Goal: Task Accomplishment & Management: Manage account settings

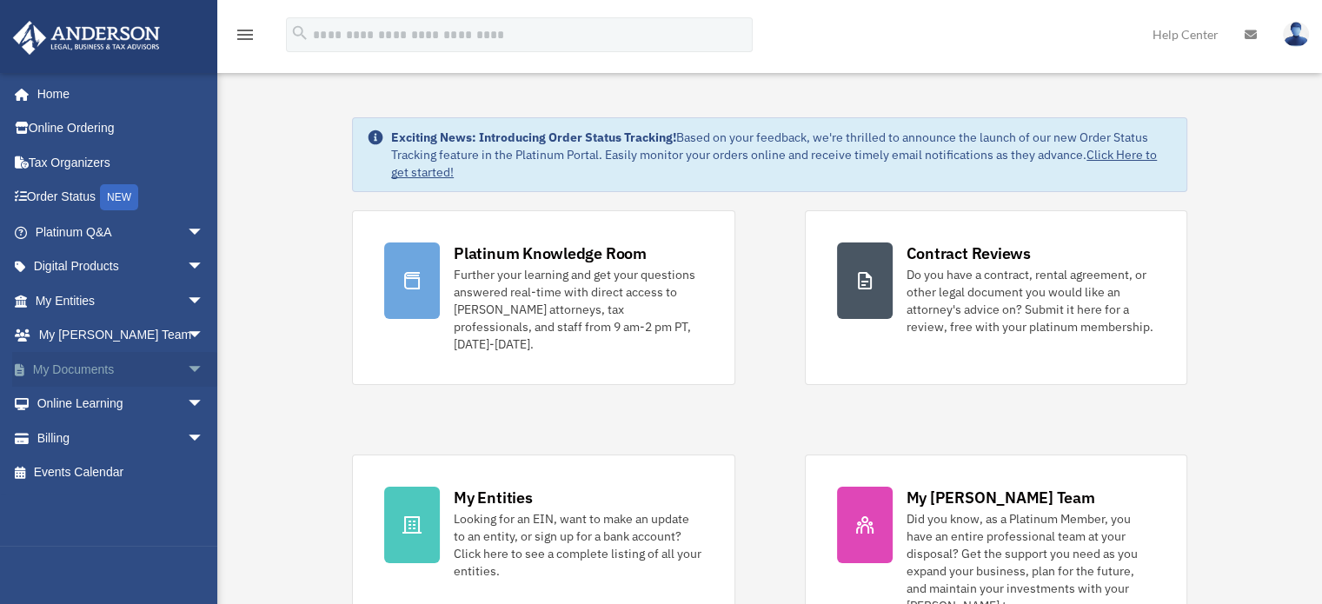
click at [187, 362] on span "arrow_drop_down" at bounding box center [204, 370] width 35 height 36
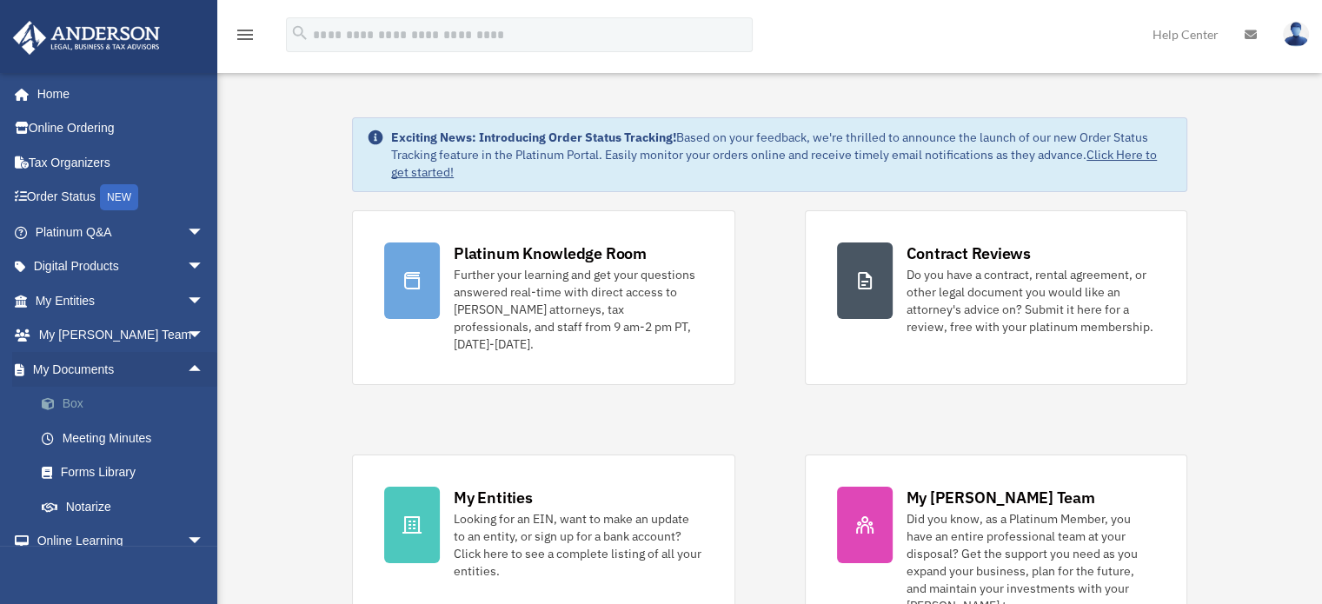
click at [74, 395] on link "Box" at bounding box center [127, 404] width 206 height 35
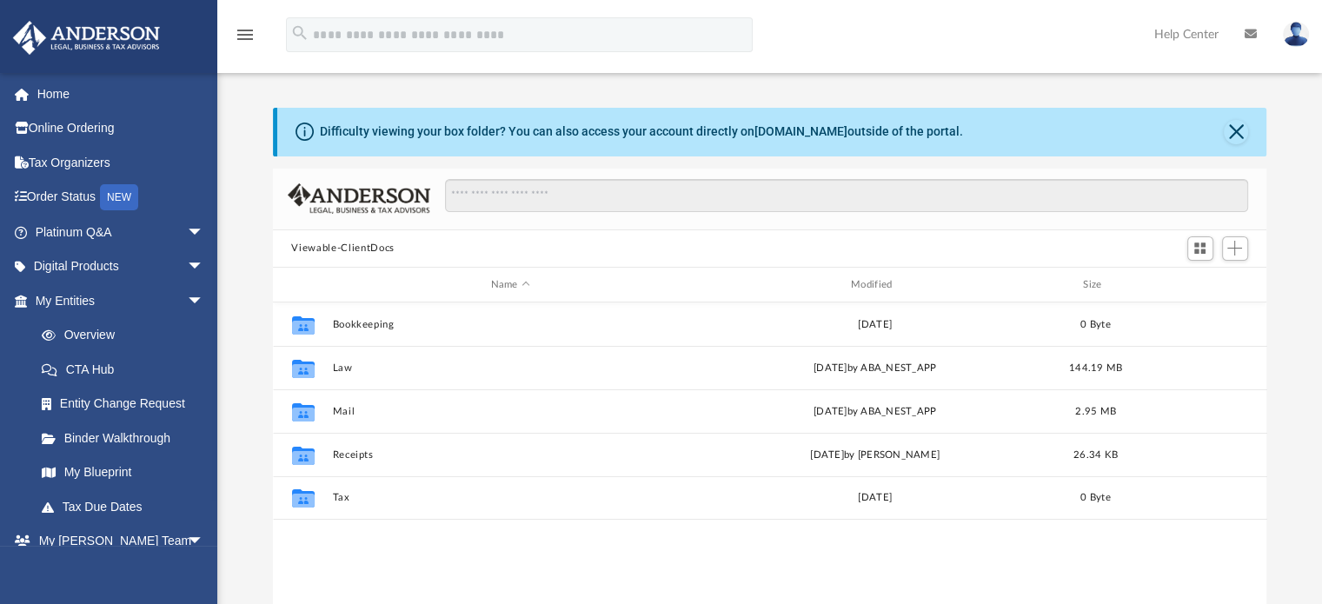
scroll to position [382, 980]
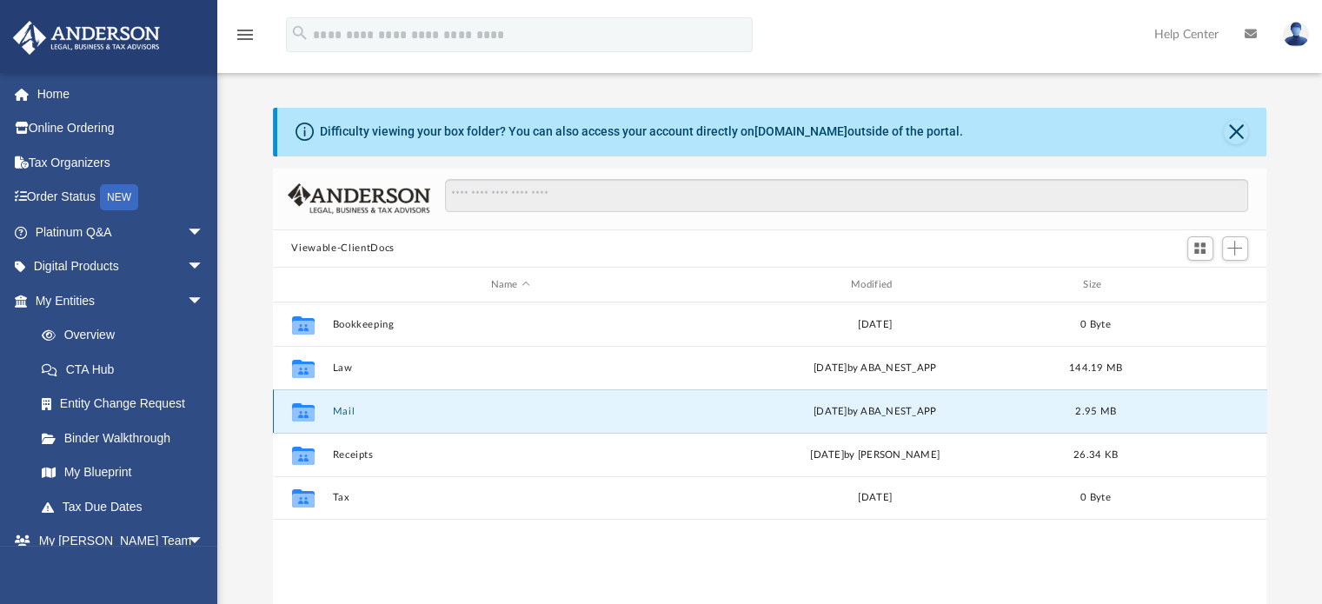
click at [363, 406] on button "Mail" at bounding box center [510, 411] width 356 height 11
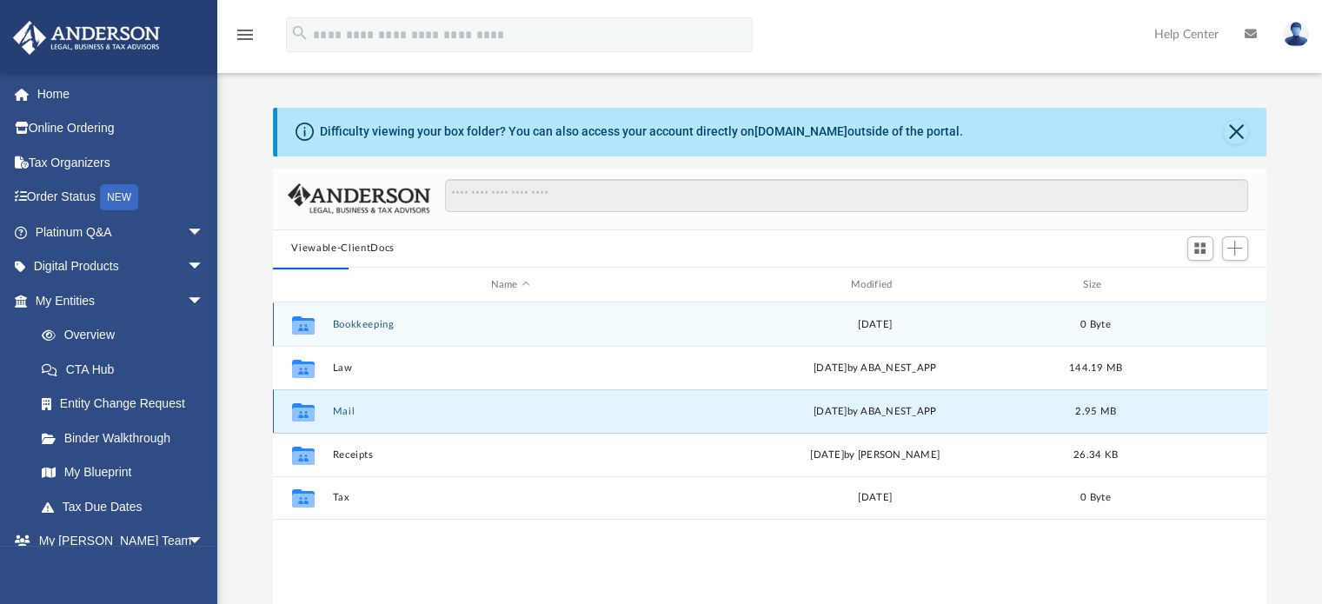
click at [363, 406] on button "Mail" at bounding box center [510, 411] width 356 height 11
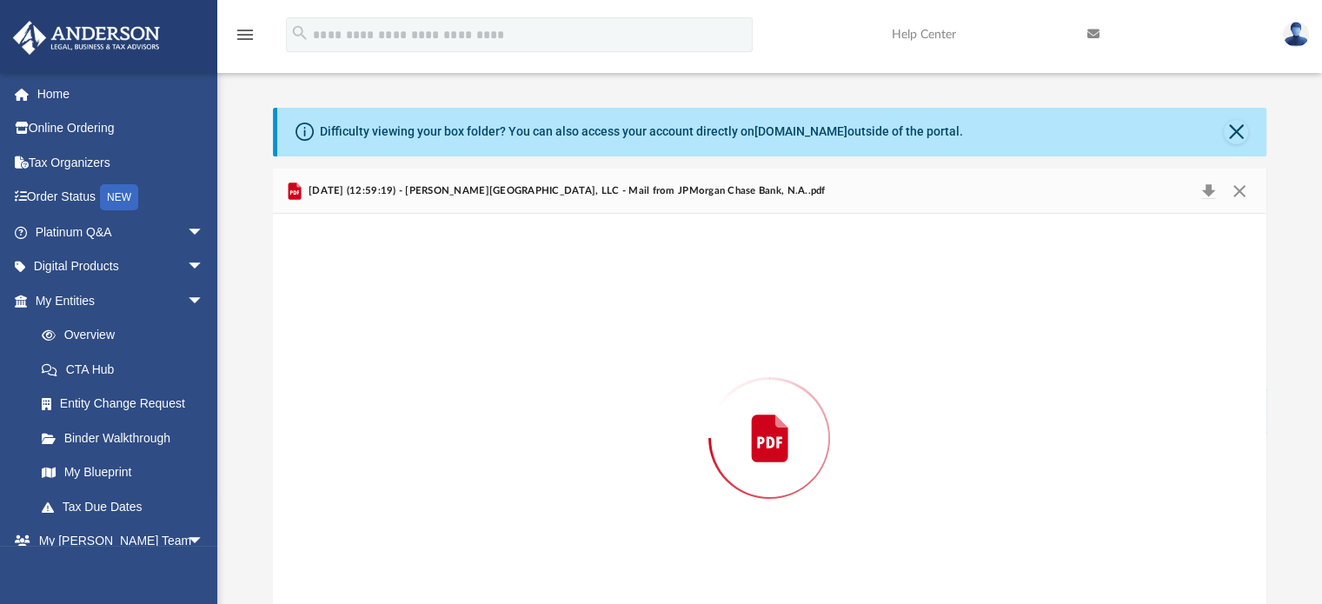
scroll to position [58, 0]
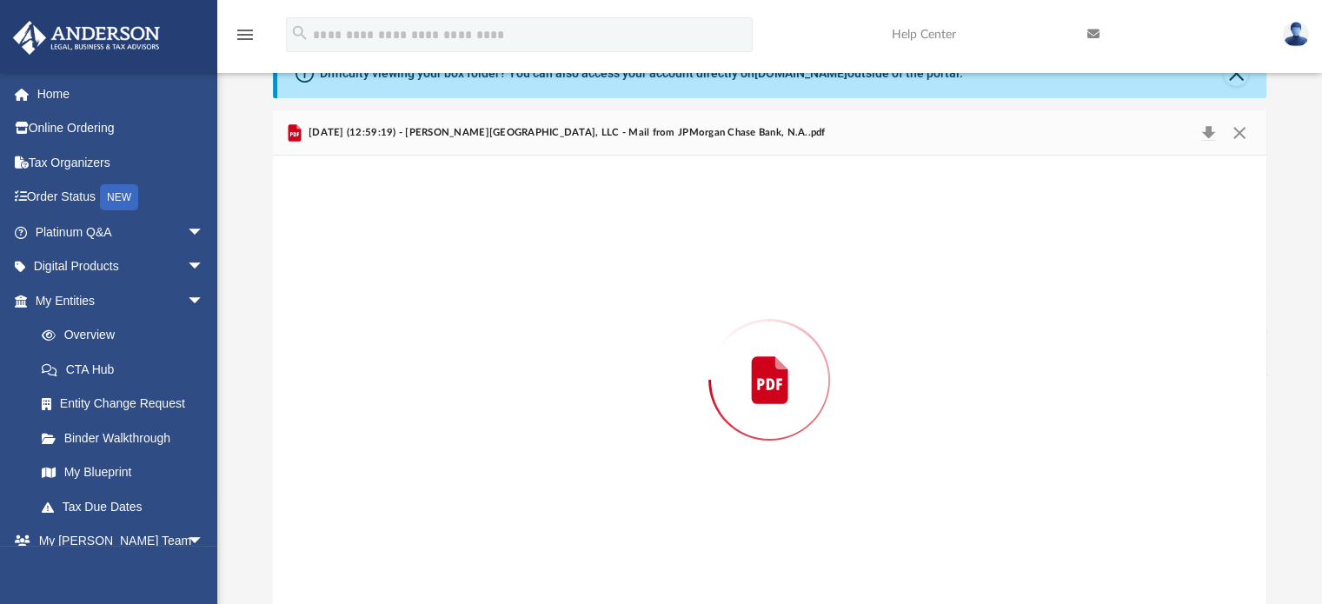
click at [363, 406] on div "Preview" at bounding box center [770, 380] width 994 height 449
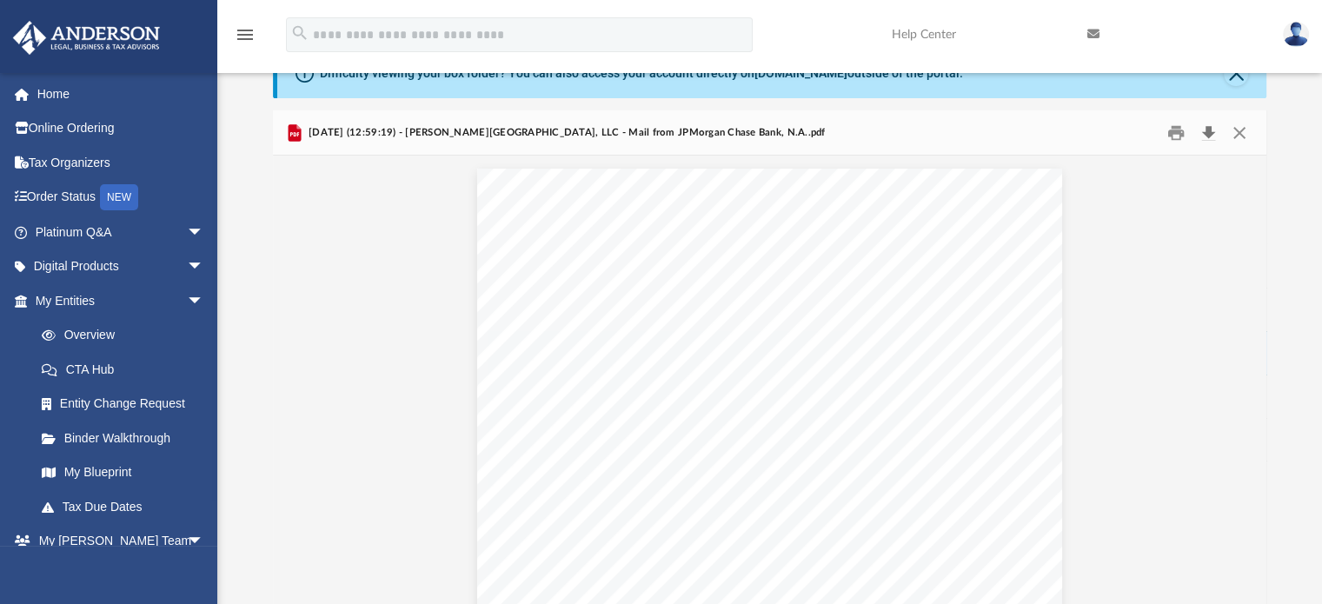
click at [1203, 133] on button "Download" at bounding box center [1208, 132] width 31 height 27
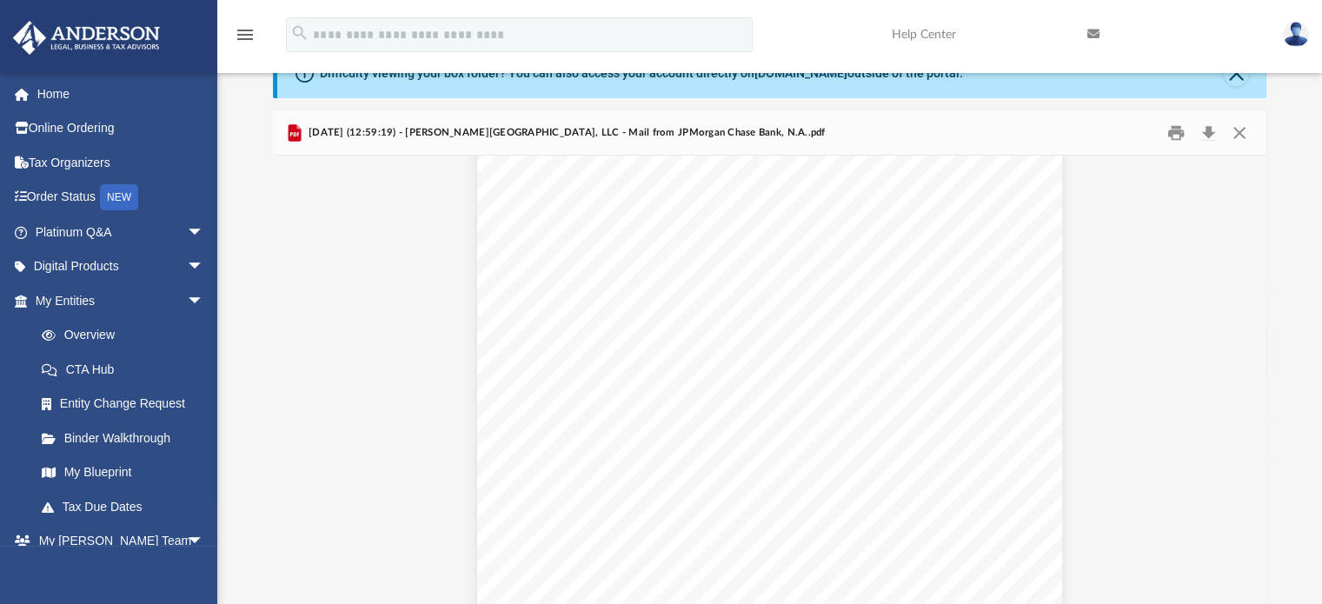
scroll to position [0, 0]
click at [1168, 129] on button "Print" at bounding box center [1176, 132] width 35 height 27
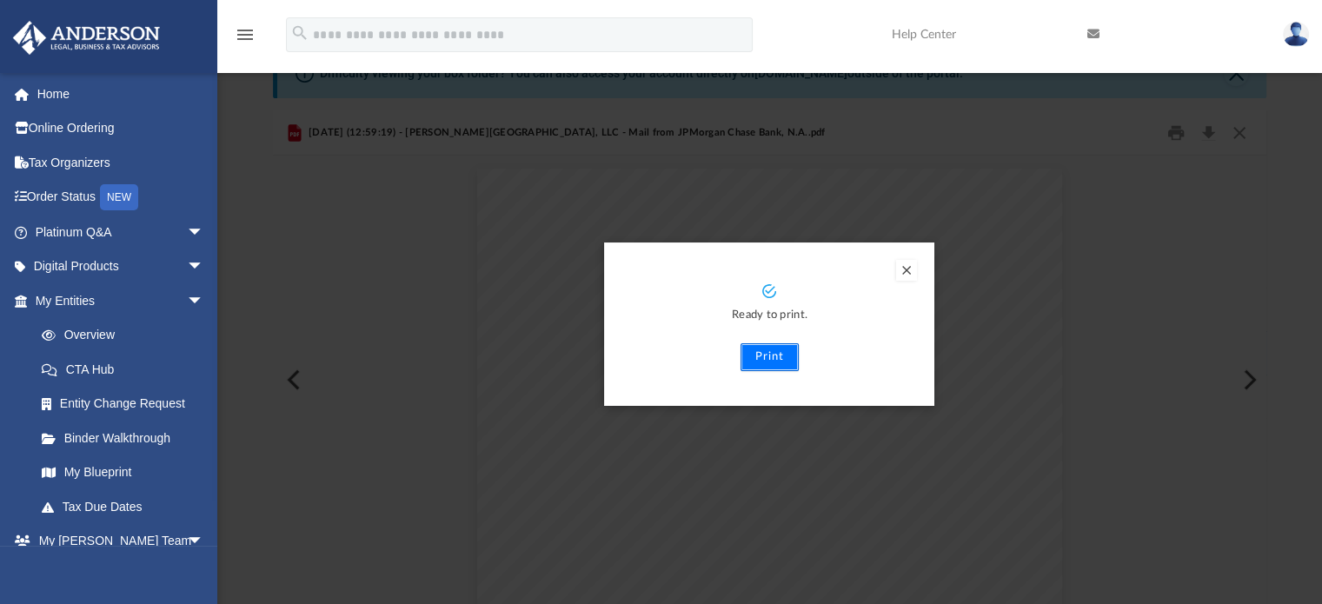
click at [762, 358] on button "Print" at bounding box center [770, 357] width 58 height 28
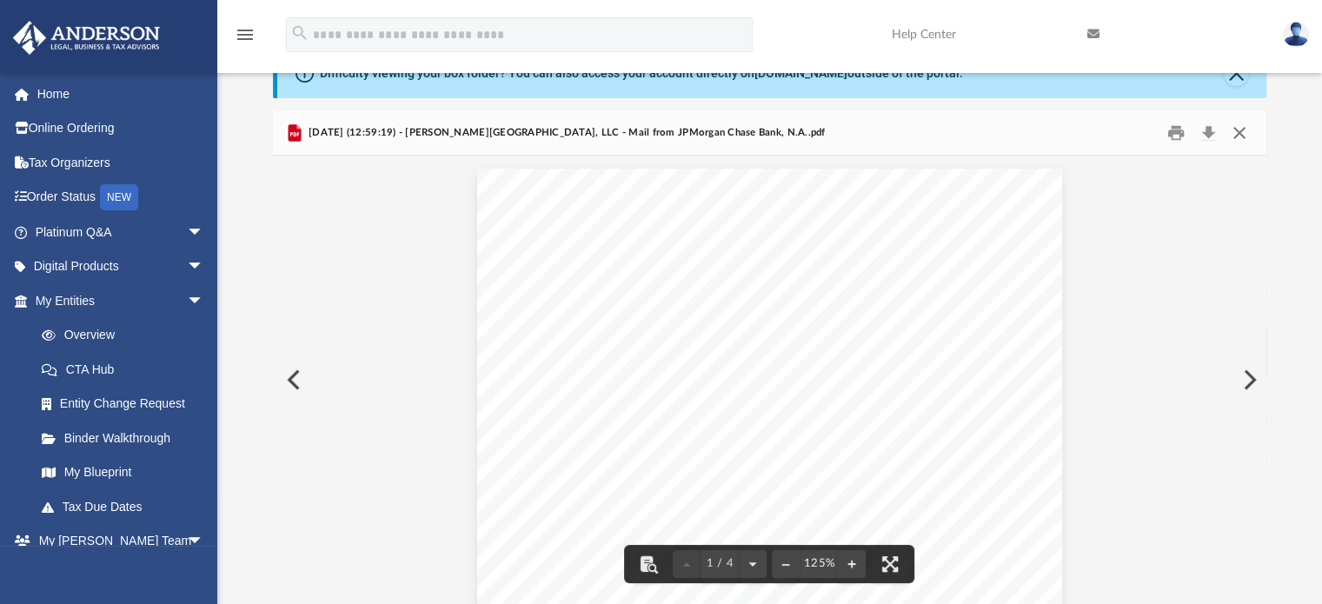
click at [1237, 130] on button "Close" at bounding box center [1239, 132] width 31 height 27
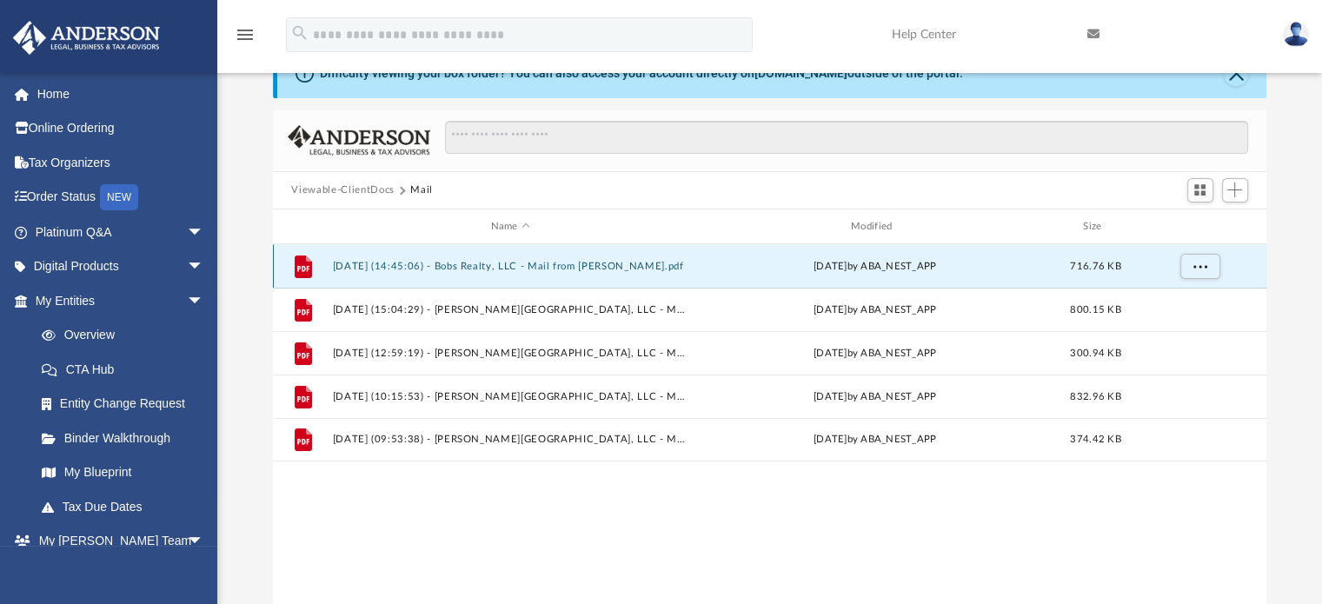
click at [575, 263] on button "[DATE] (14:45:06) - Bobs Realty, LLC - Mail from [PERSON_NAME].pdf" at bounding box center [510, 266] width 356 height 11
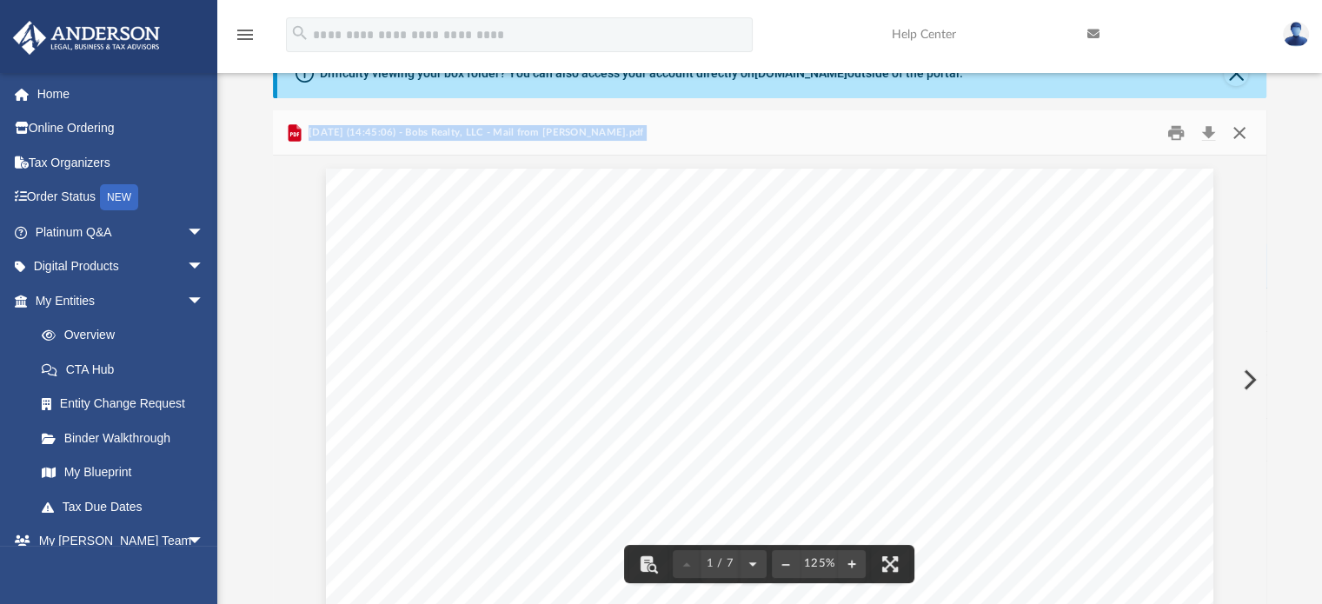
click at [1237, 137] on button "Close" at bounding box center [1239, 132] width 31 height 27
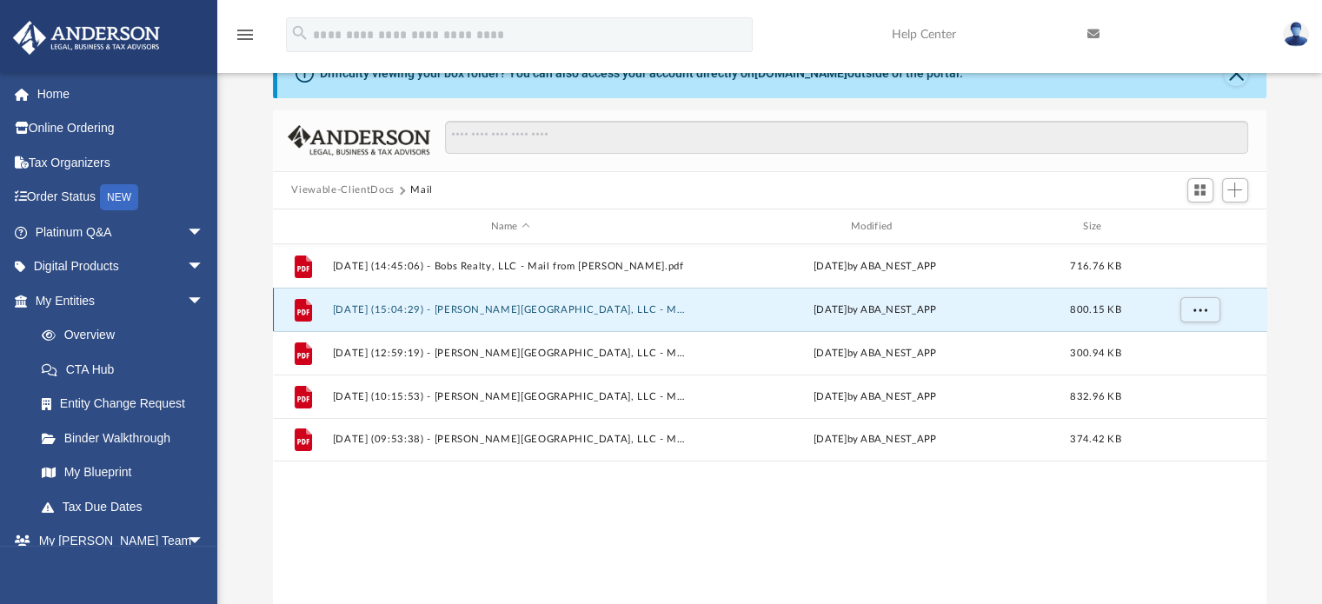
click at [575, 307] on button "[DATE] (15:04:29) - [PERSON_NAME][GEOGRAPHIC_DATA], LLC - Mail.pdf" at bounding box center [510, 309] width 356 height 11
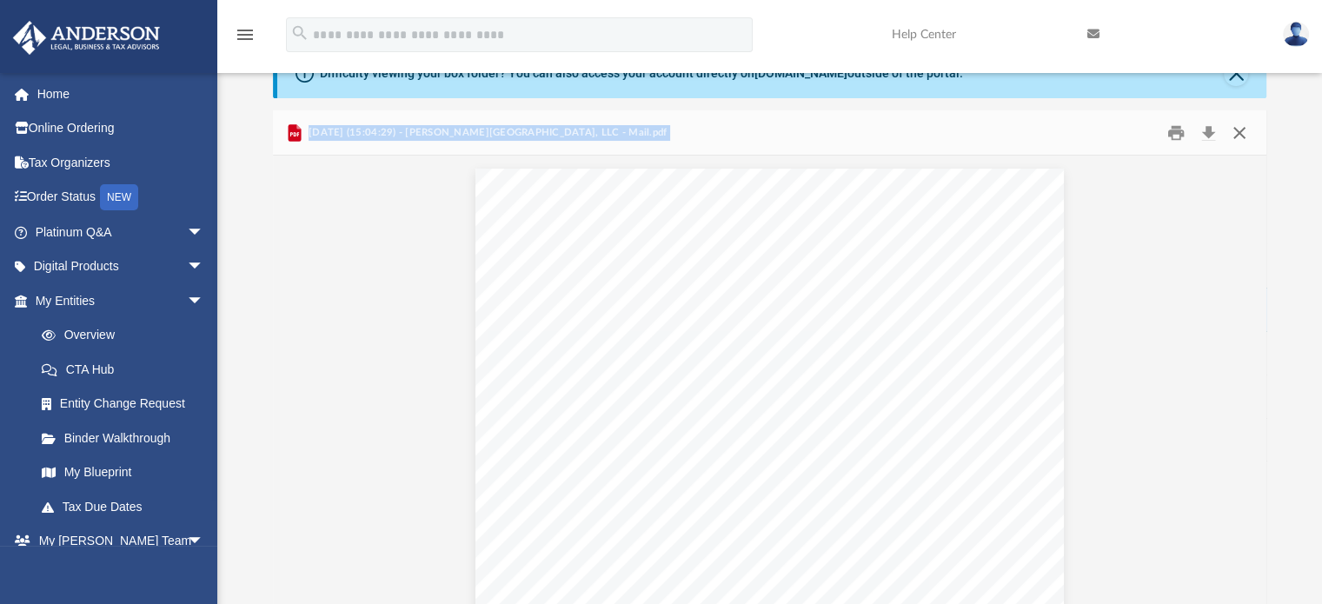
click at [1242, 133] on button "Close" at bounding box center [1239, 132] width 31 height 27
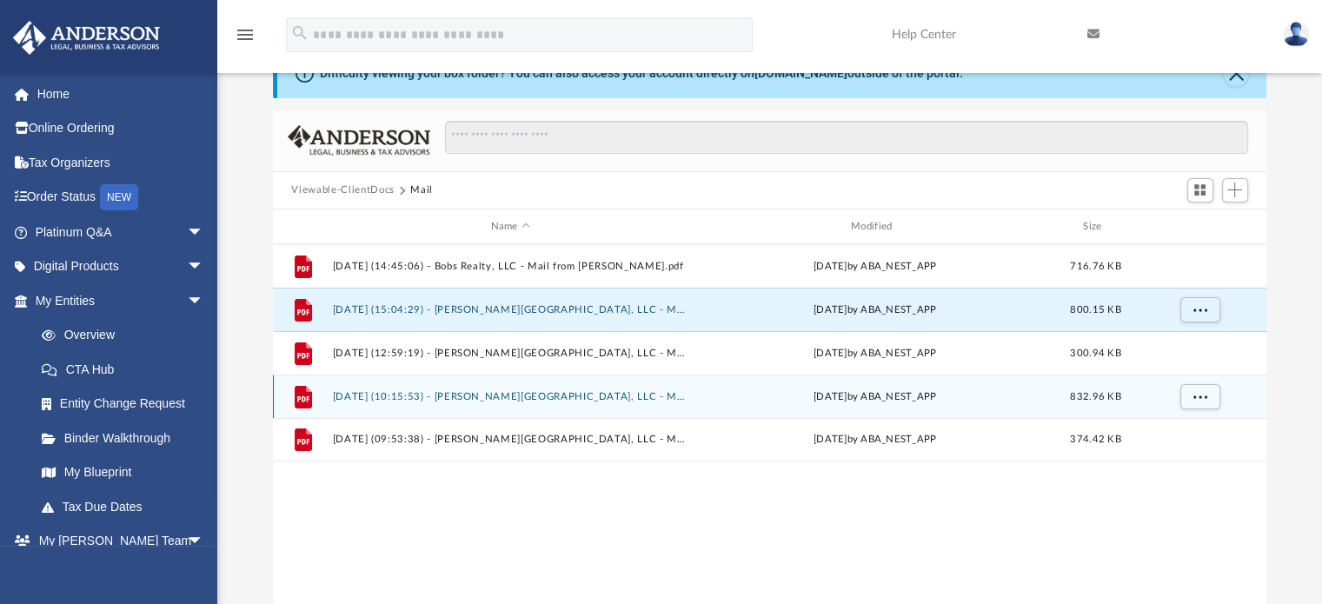
click at [641, 395] on button "[DATE] (10:15:53) - [PERSON_NAME][GEOGRAPHIC_DATA], LLC - Mail from [PERSON_NAM…" at bounding box center [510, 396] width 356 height 11
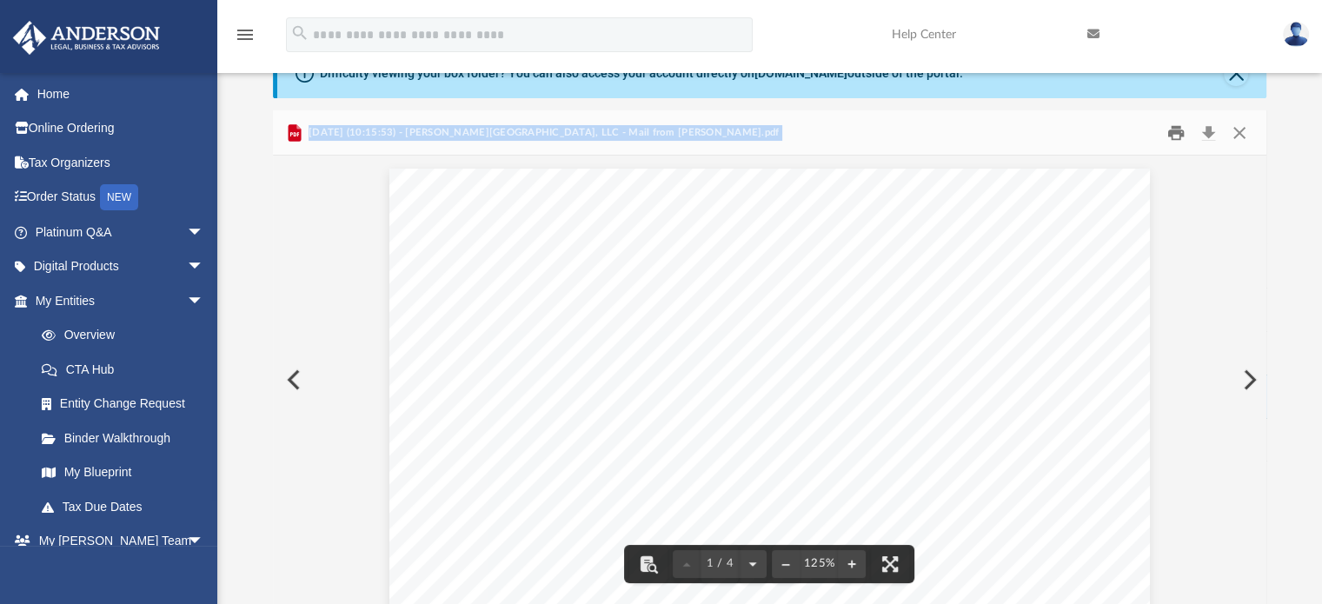
click at [1170, 136] on button "Print" at bounding box center [1176, 132] width 35 height 27
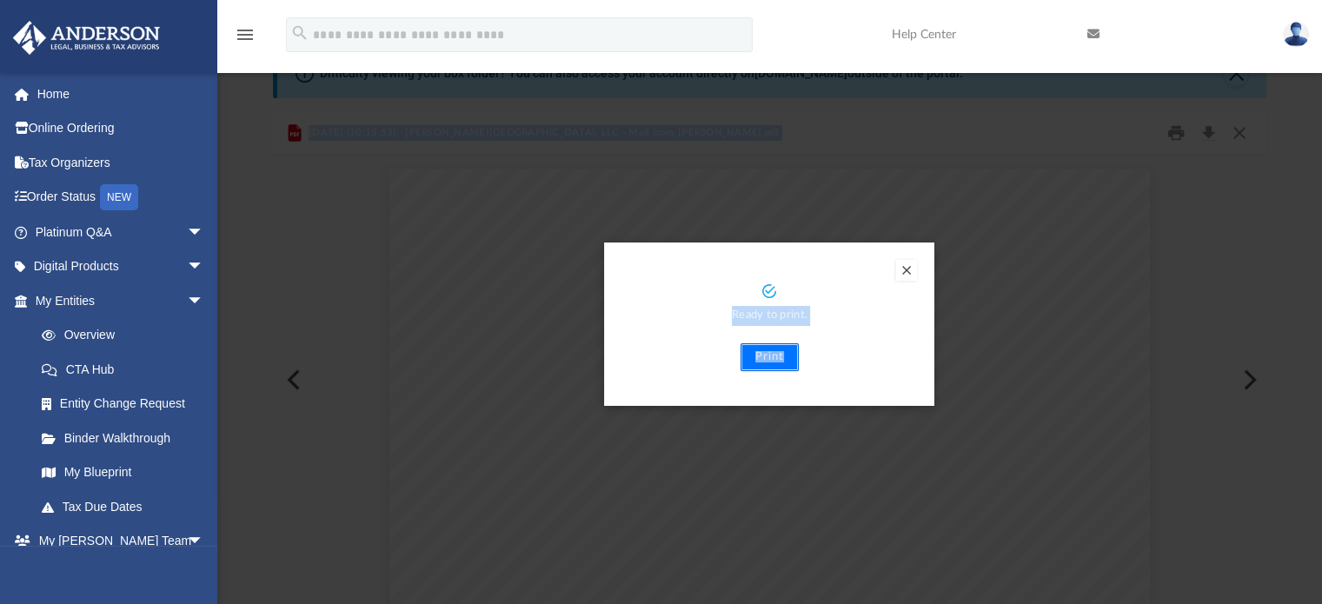
click at [771, 353] on button "Print" at bounding box center [770, 357] width 58 height 28
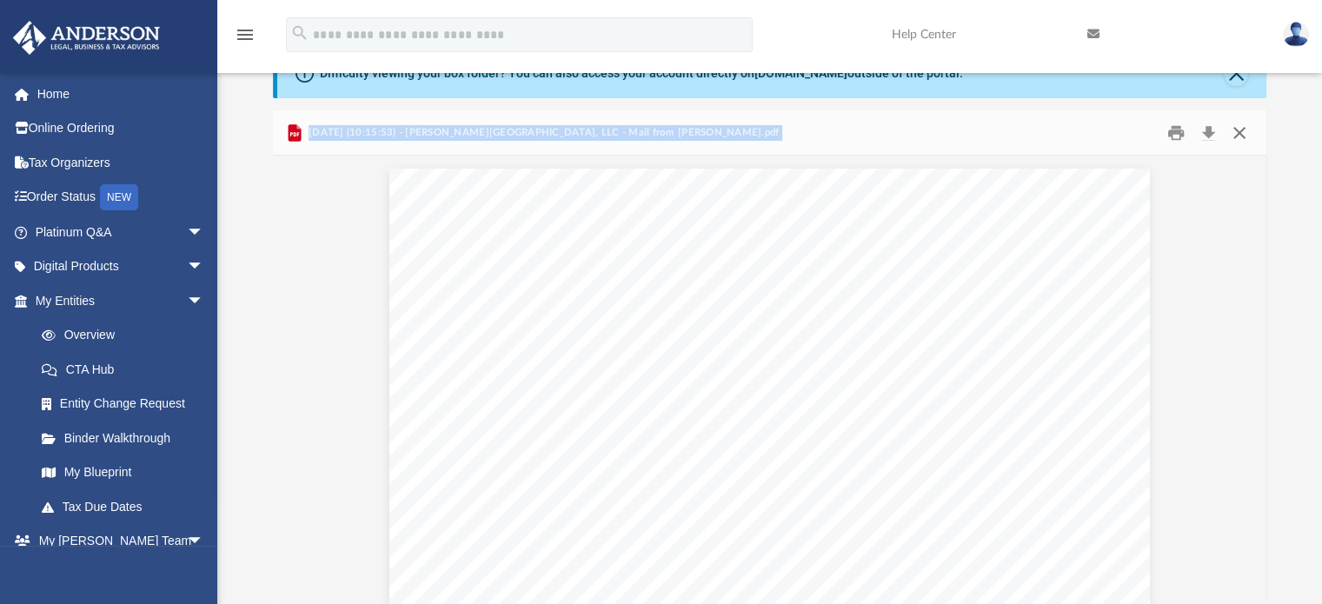
click at [1238, 135] on button "Close" at bounding box center [1239, 132] width 31 height 27
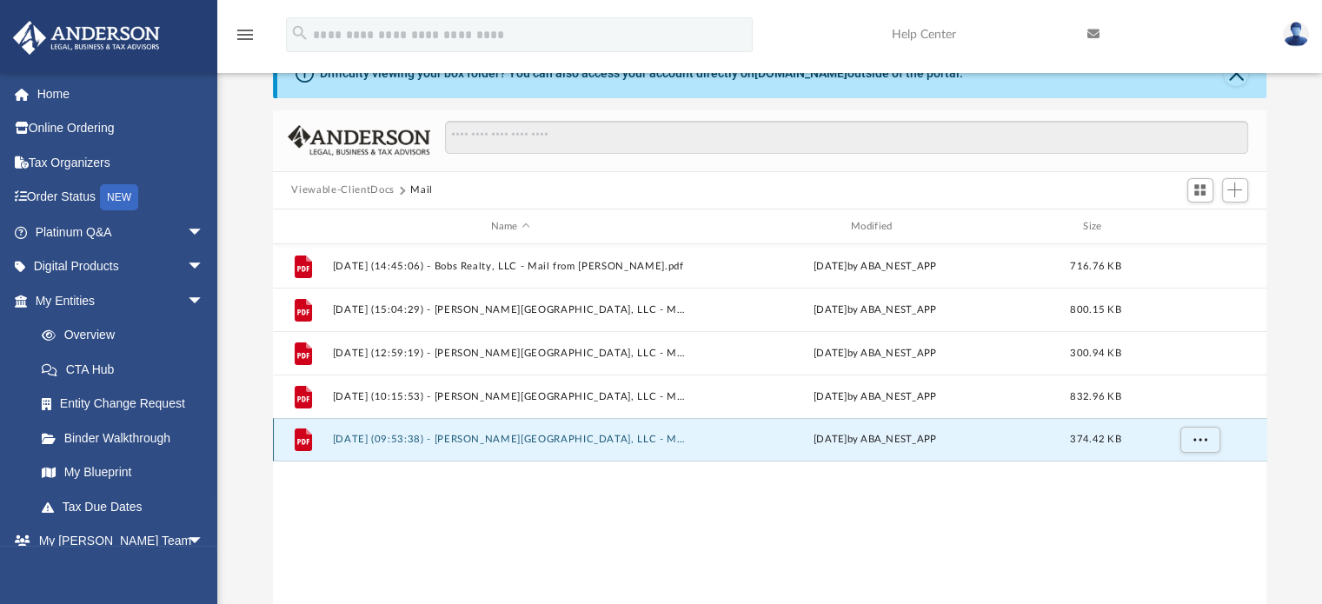
click at [604, 437] on button "[DATE] (09:53:38) - [PERSON_NAME][GEOGRAPHIC_DATA], LLC - Mail from JPMorgan Ch…" at bounding box center [510, 440] width 356 height 11
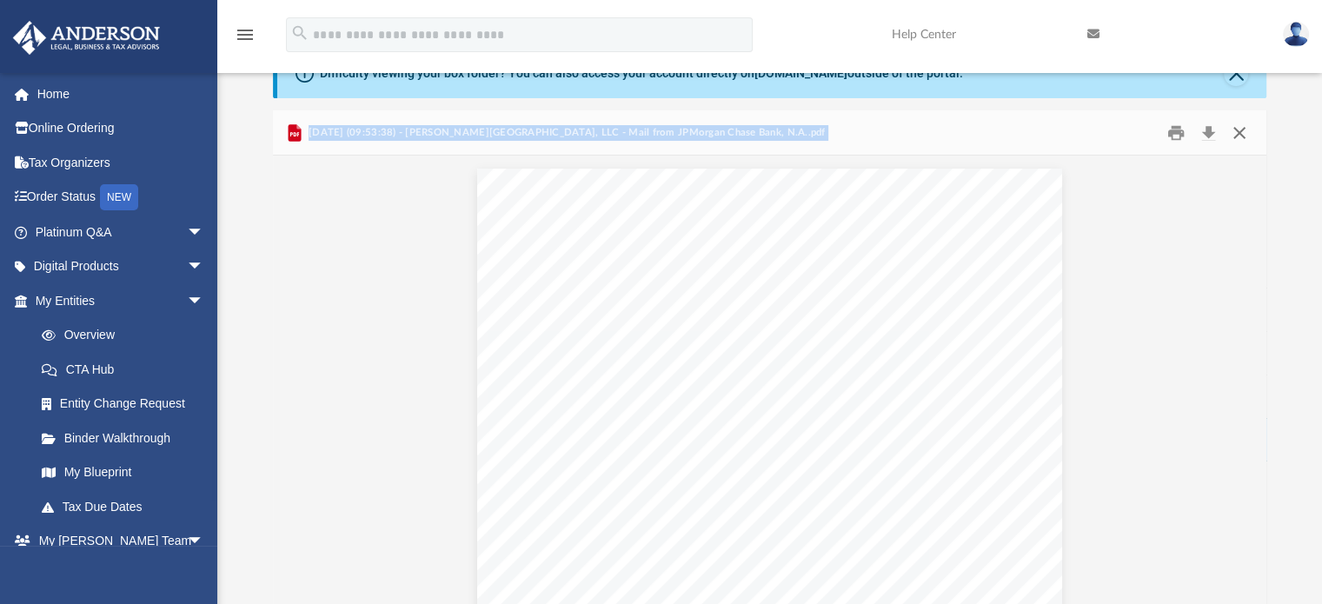
click at [1239, 135] on button "Close" at bounding box center [1239, 132] width 31 height 27
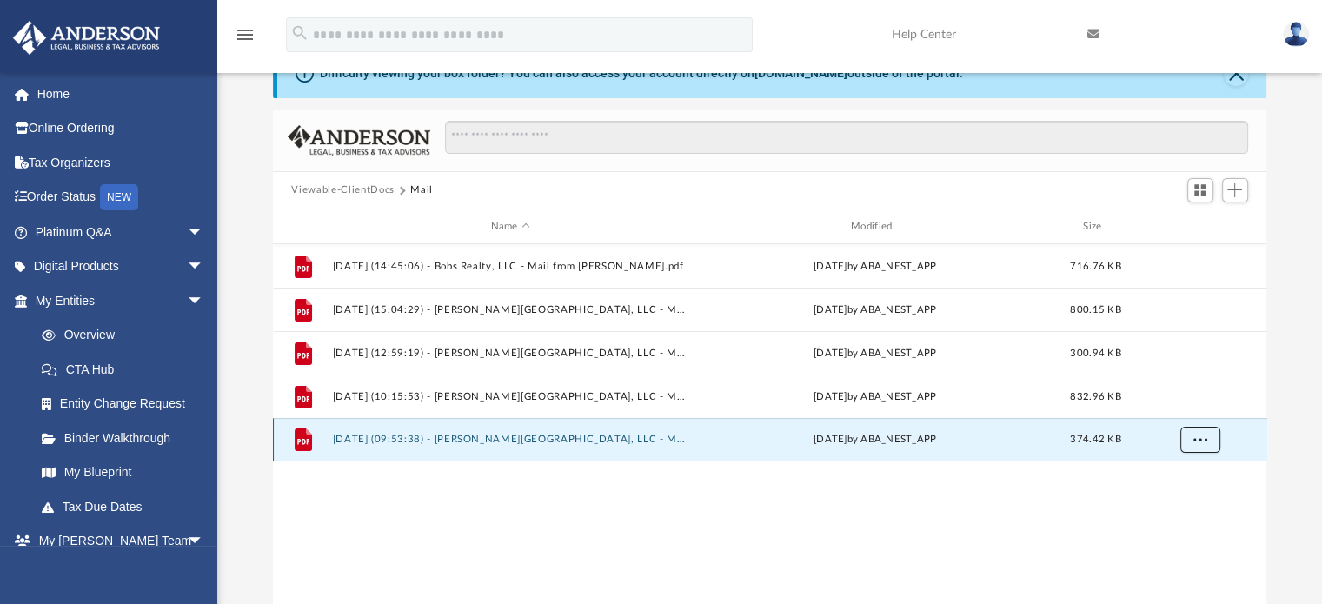
click at [1199, 436] on span "More options" at bounding box center [1200, 440] width 14 height 10
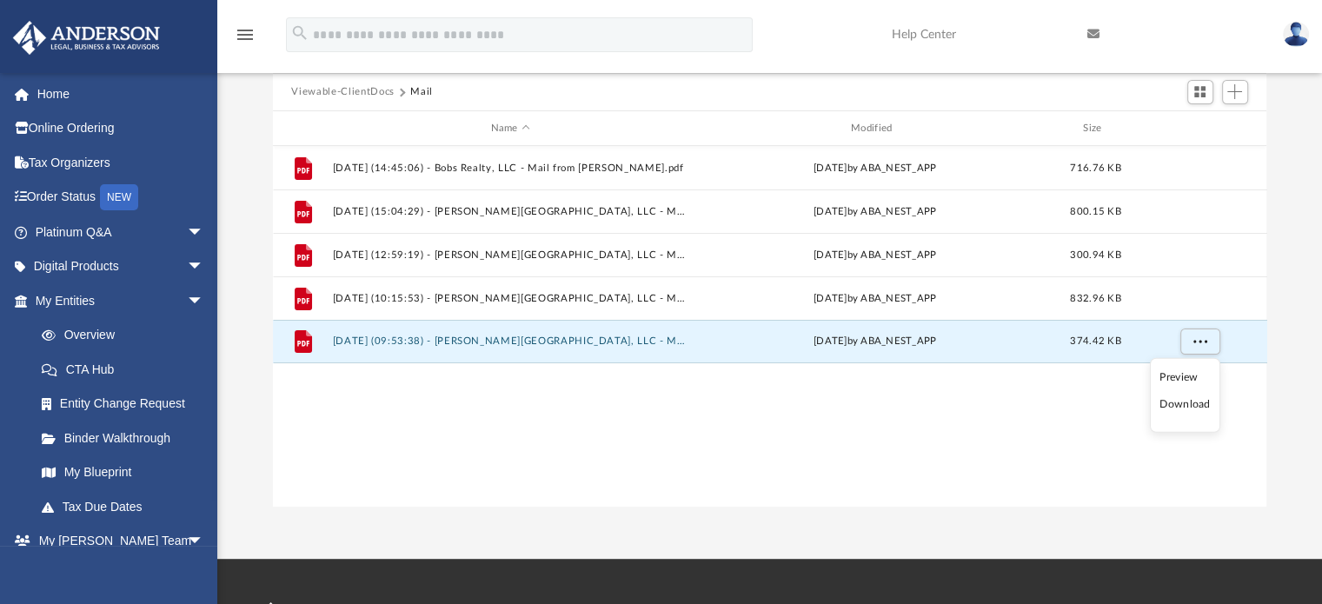
scroll to position [10, 0]
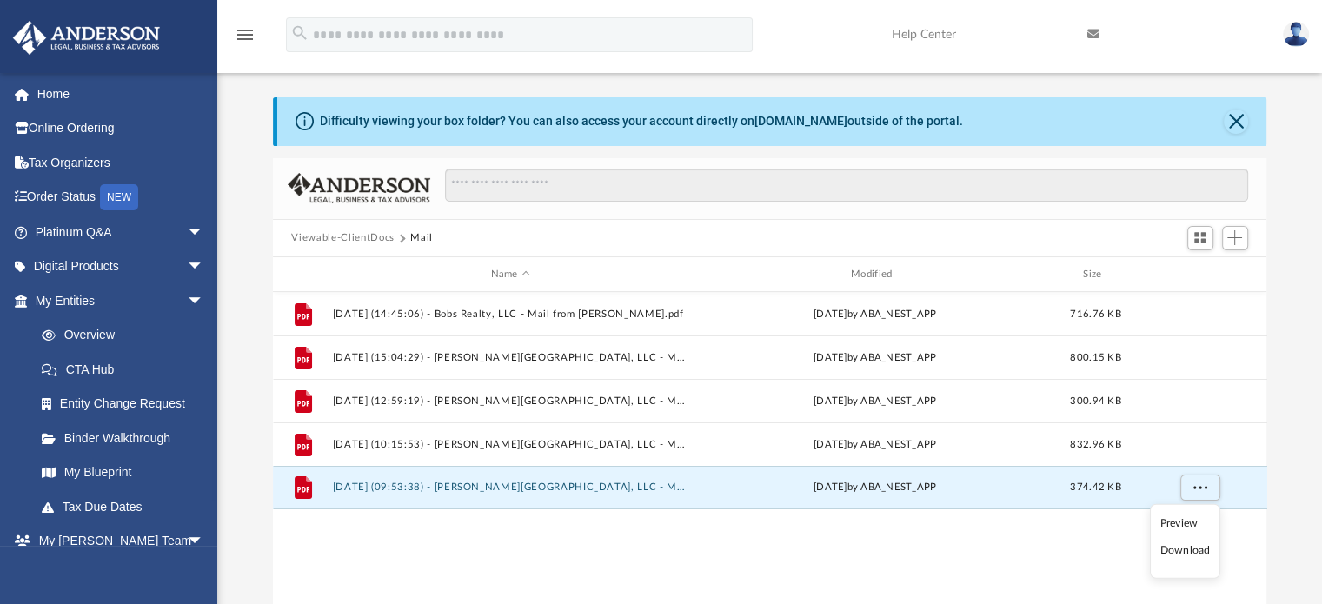
click at [775, 557] on div "File [DATE] (14:45:06) - Bobs Realty, LLC - Mail from [PERSON_NAME].pdf [DATE] …" at bounding box center [770, 472] width 994 height 360
